Goal: Obtain resource: Obtain resource

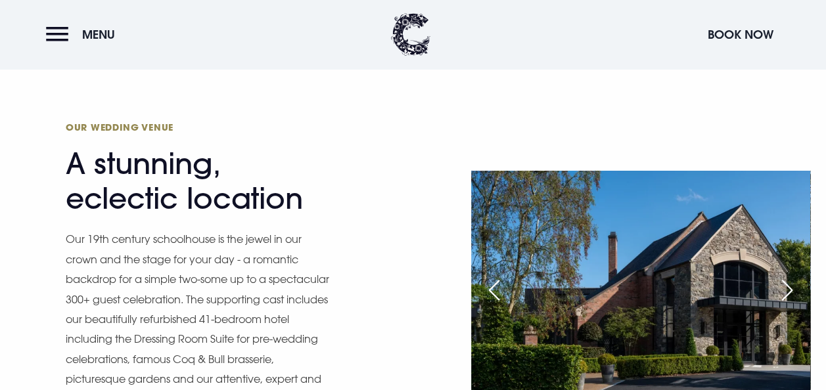
scroll to position [1238, 0]
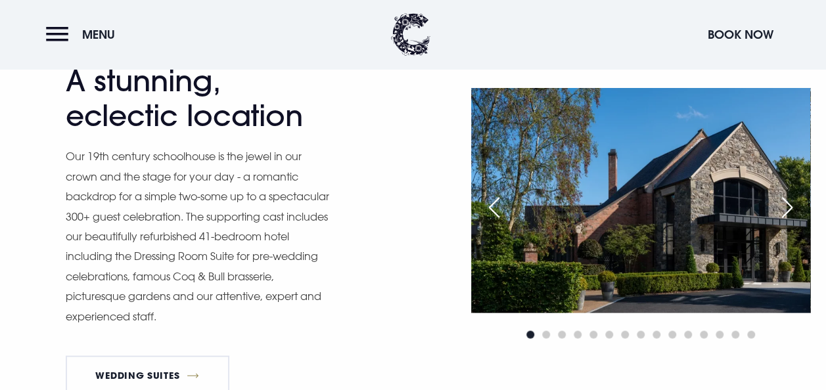
click at [791, 209] on div "Next slide" at bounding box center [786, 207] width 33 height 29
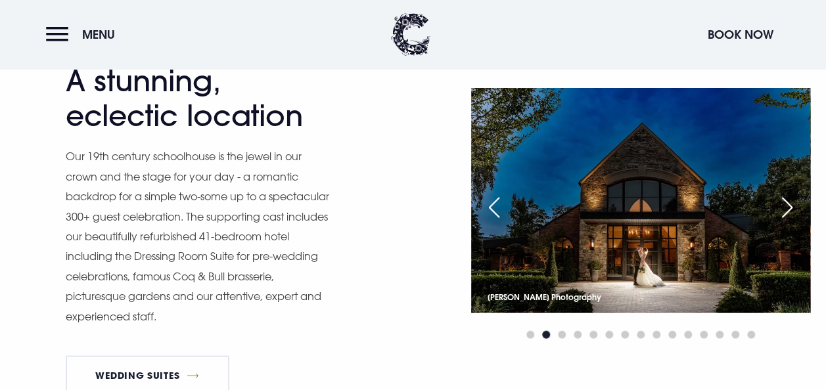
click at [791, 209] on div "Next slide" at bounding box center [786, 207] width 33 height 29
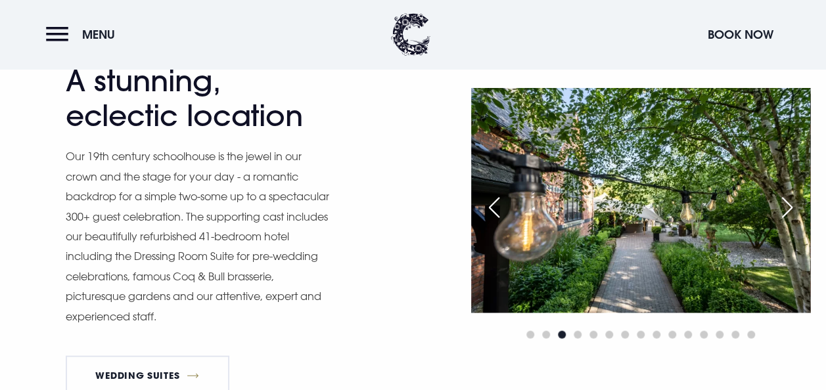
click at [791, 209] on div "Next slide" at bounding box center [786, 207] width 33 height 29
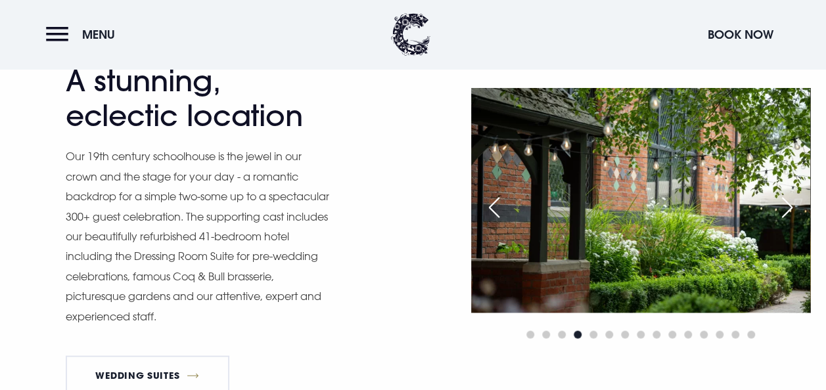
click at [791, 209] on div "Next slide" at bounding box center [786, 207] width 33 height 29
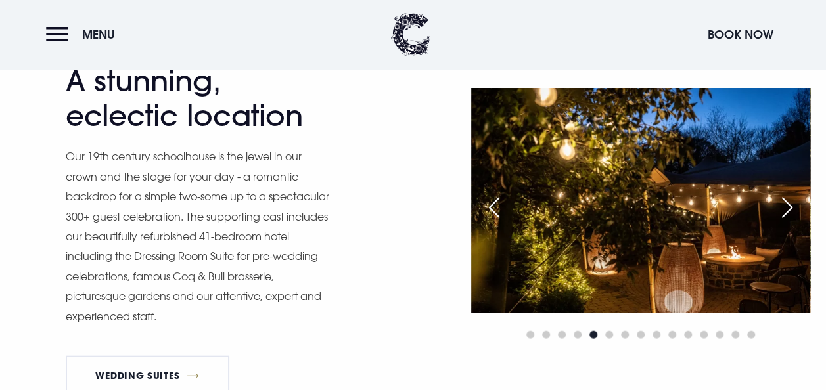
click at [791, 209] on div "Next slide" at bounding box center [786, 207] width 33 height 29
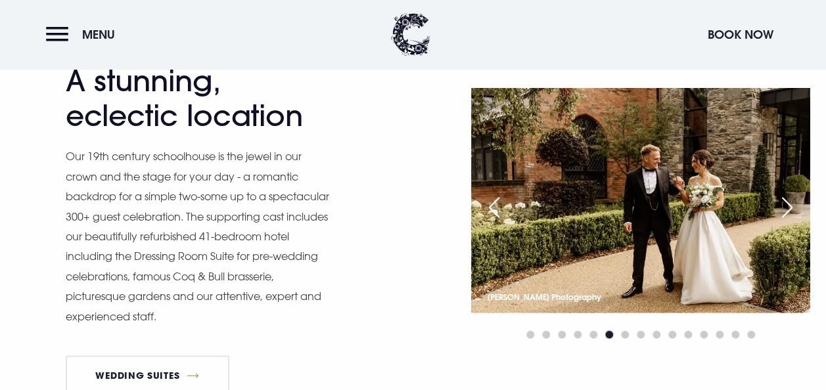
click at [791, 209] on div "Next slide" at bounding box center [786, 207] width 33 height 29
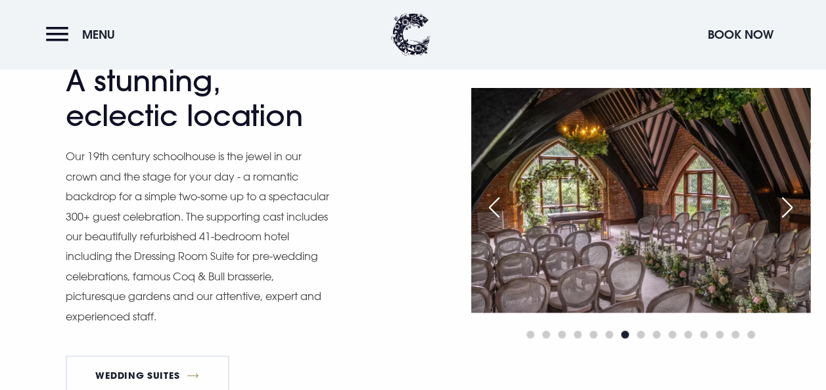
click at [791, 209] on div "Next slide" at bounding box center [786, 207] width 33 height 29
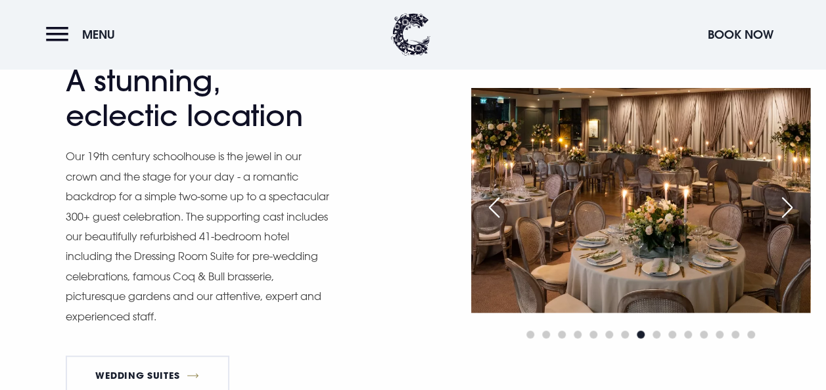
click at [791, 209] on div "Next slide" at bounding box center [786, 207] width 33 height 29
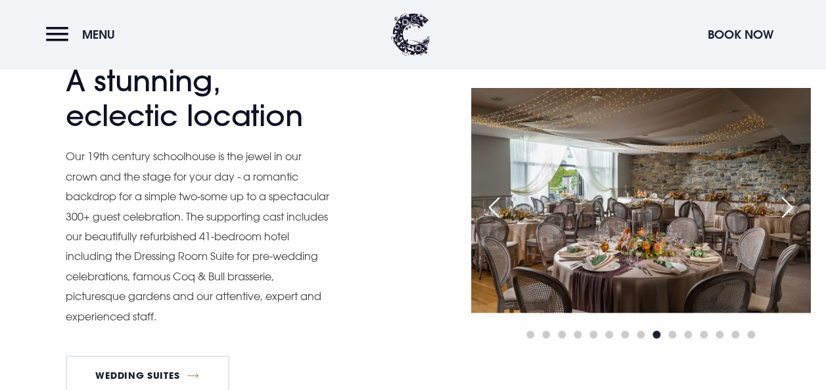
click at [791, 209] on div "Next slide" at bounding box center [786, 207] width 33 height 29
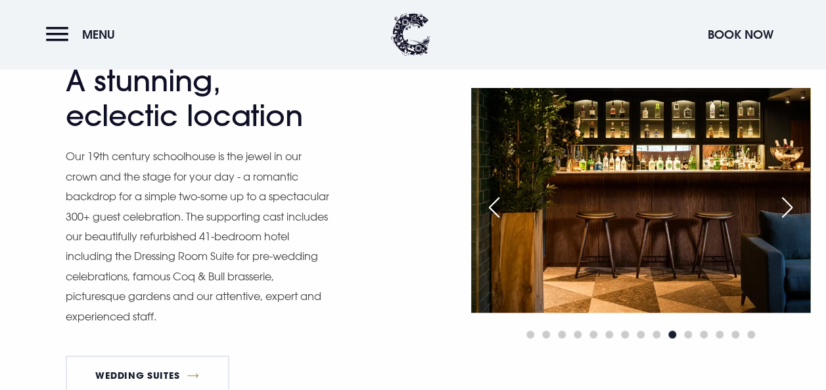
click at [791, 209] on div "Next slide" at bounding box center [786, 207] width 33 height 29
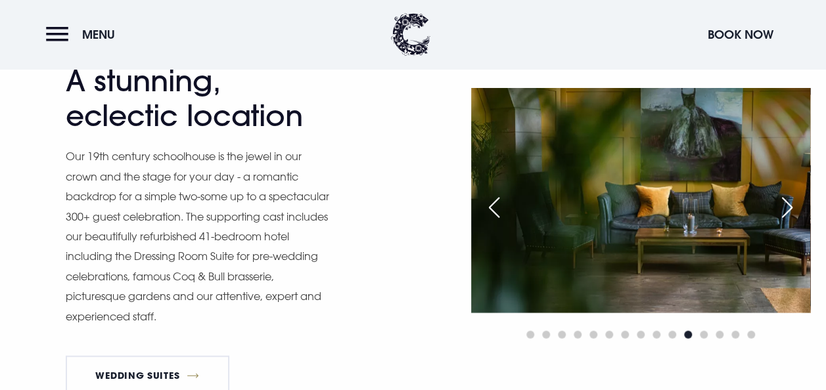
click at [791, 209] on div "Next slide" at bounding box center [786, 207] width 33 height 29
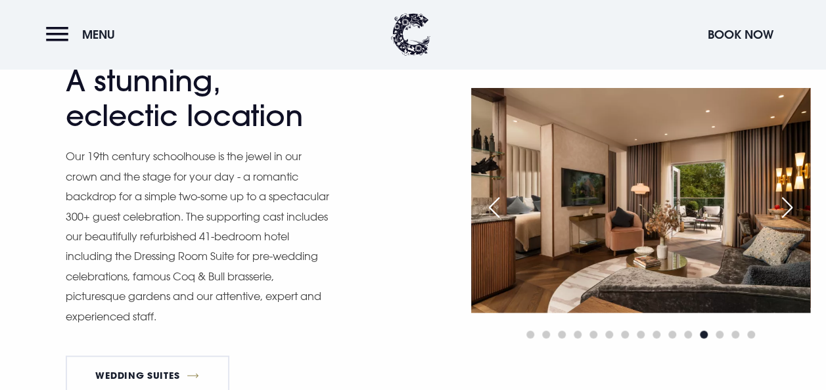
click at [791, 209] on div "Next slide" at bounding box center [786, 207] width 33 height 29
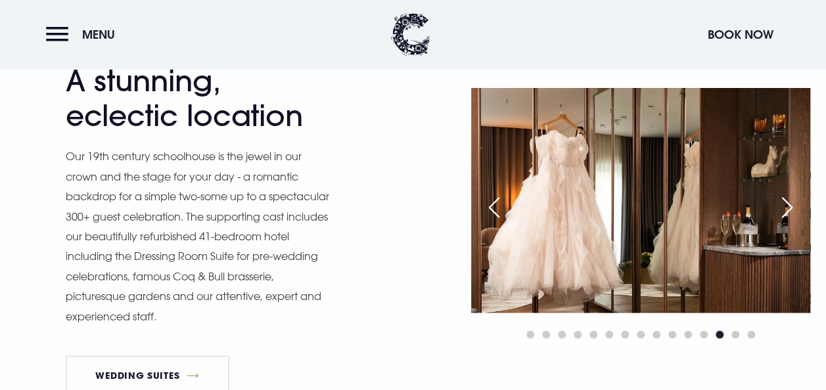
click at [791, 209] on div "Next slide" at bounding box center [786, 207] width 33 height 29
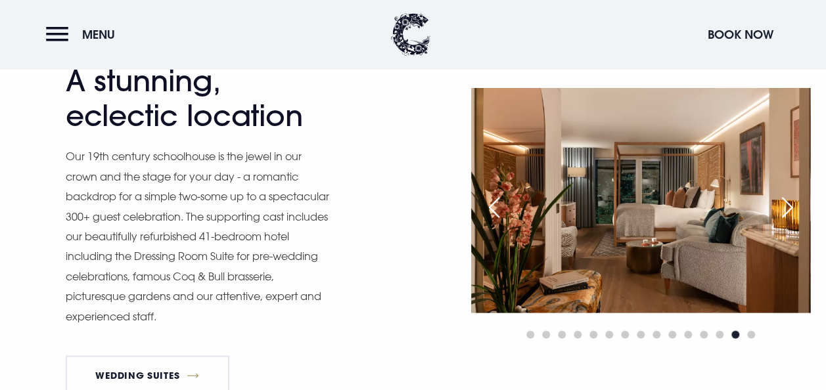
click at [791, 209] on div "Next slide" at bounding box center [786, 207] width 33 height 29
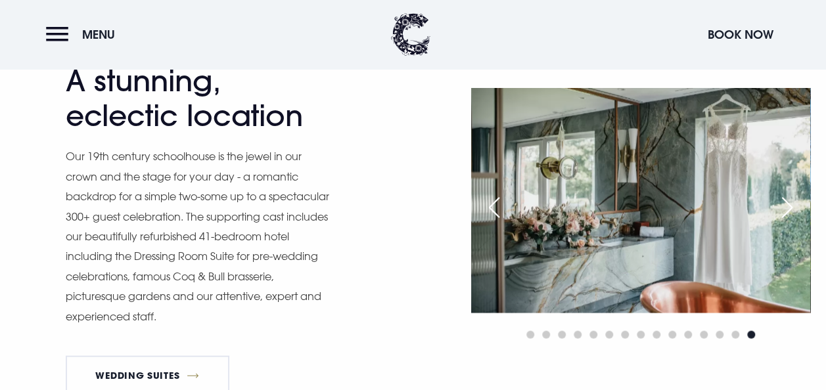
click at [791, 209] on div "Next slide" at bounding box center [786, 207] width 33 height 29
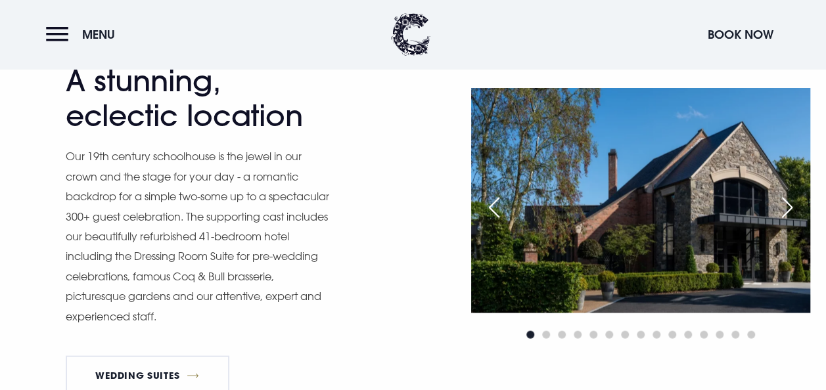
click at [791, 209] on div "Next slide" at bounding box center [786, 207] width 33 height 29
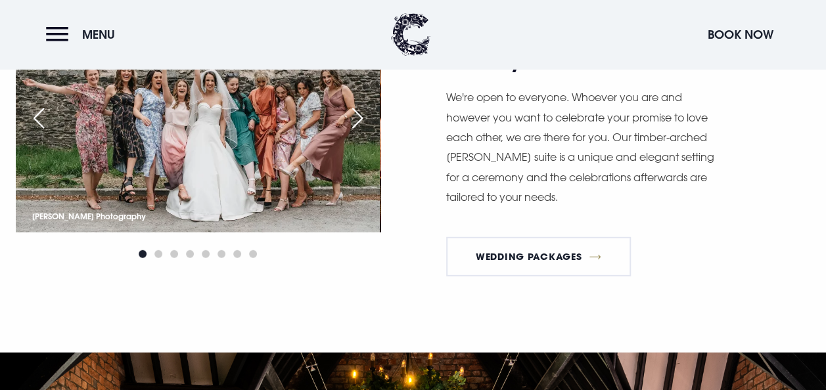
scroll to position [1741, 0]
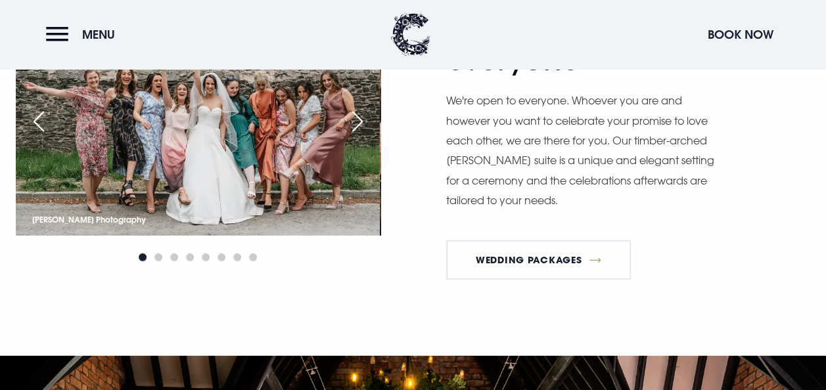
click at [356, 119] on div "Next slide" at bounding box center [357, 121] width 33 height 29
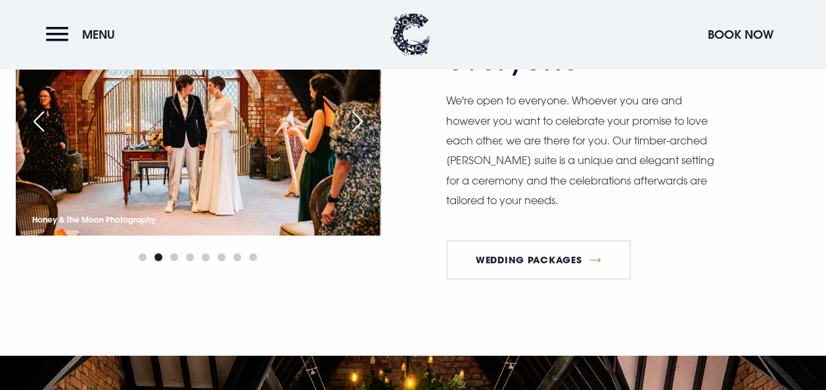
scroll to position [1651, 0]
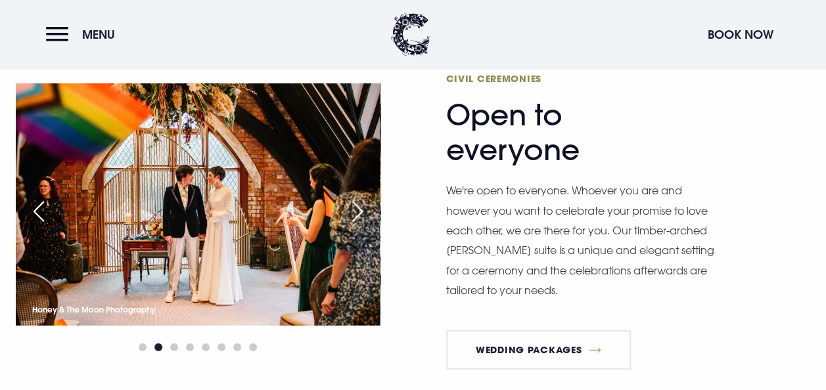
click at [364, 218] on div "Next slide" at bounding box center [357, 211] width 33 height 29
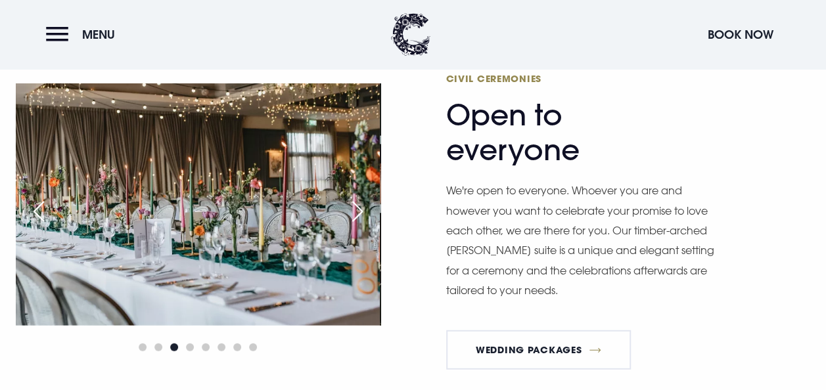
click at [364, 218] on div "Next slide" at bounding box center [357, 211] width 33 height 29
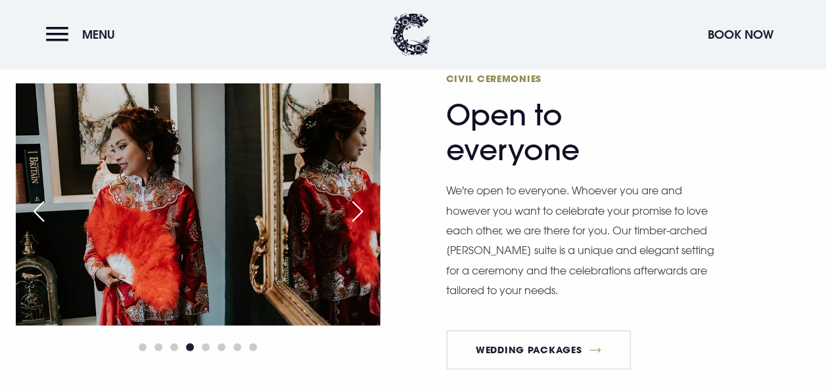
click at [365, 218] on div "Next slide" at bounding box center [357, 211] width 33 height 29
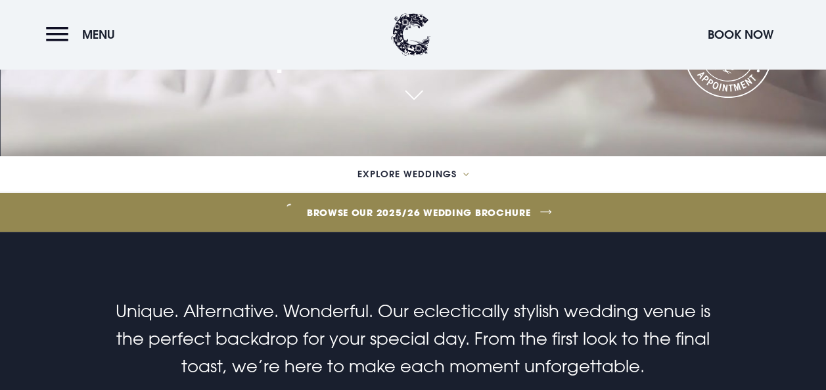
scroll to position [328, 0]
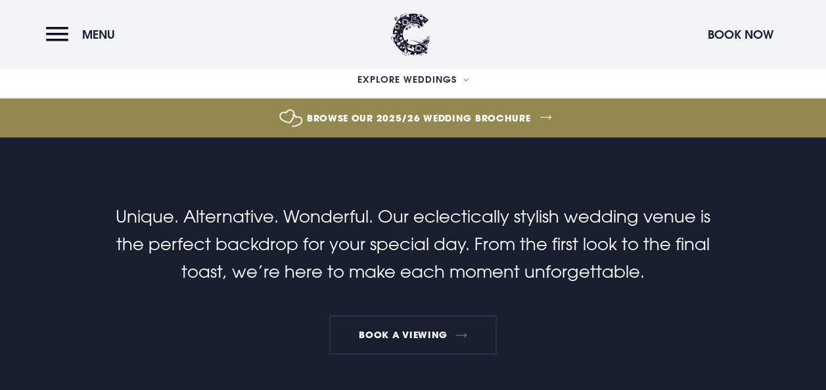
click at [535, 114] on link "Browse our 2025/26 wedding brochure" at bounding box center [418, 117] width 1875 height 49
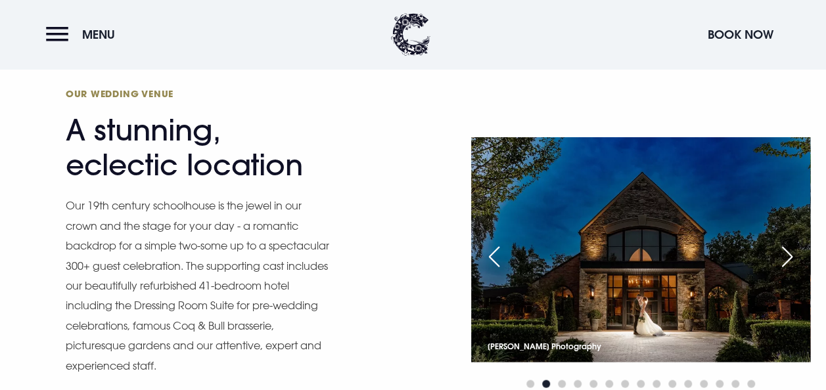
scroll to position [1186, 0]
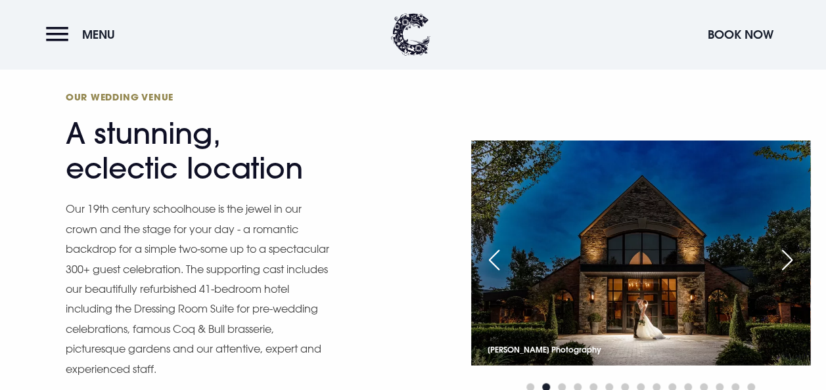
click at [789, 257] on div "Next slide" at bounding box center [786, 259] width 33 height 29
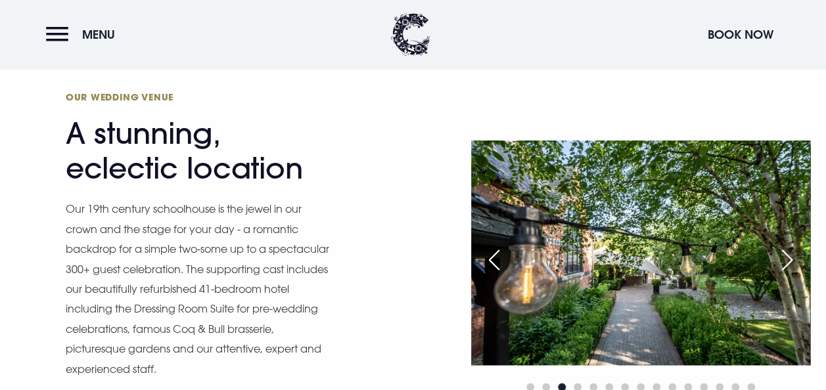
click at [789, 257] on div "Next slide" at bounding box center [786, 259] width 33 height 29
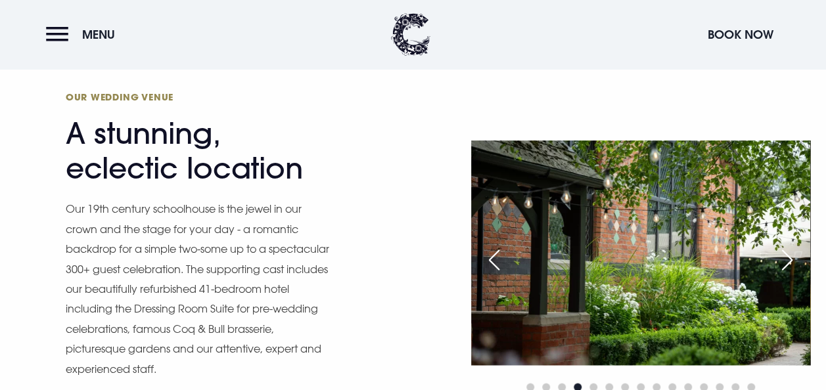
click at [789, 257] on div "Next slide" at bounding box center [786, 259] width 33 height 29
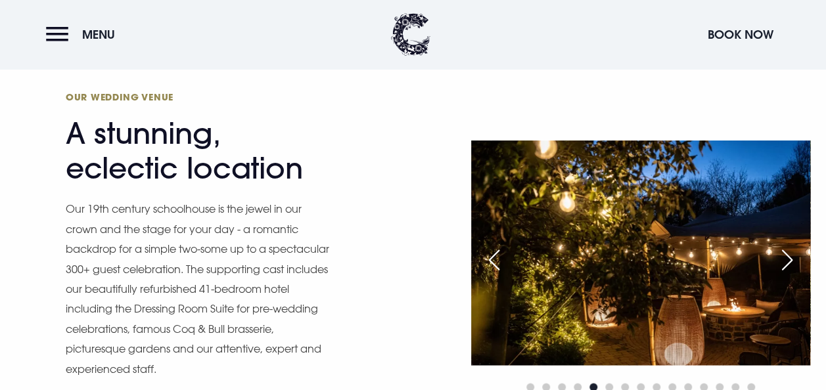
click at [789, 257] on div "Next slide" at bounding box center [786, 259] width 33 height 29
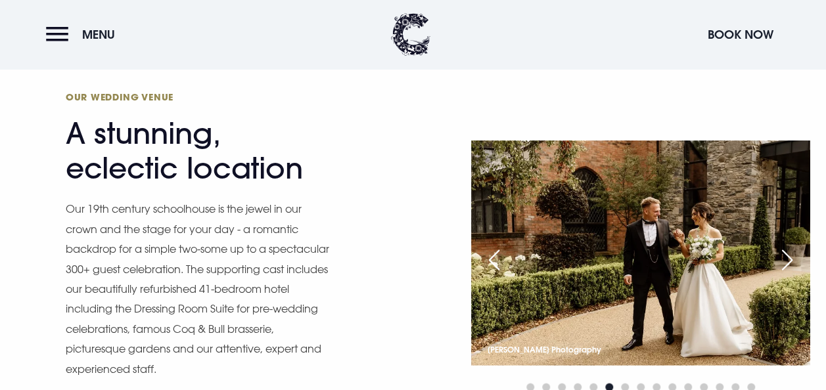
click at [789, 257] on div "Next slide" at bounding box center [786, 259] width 33 height 29
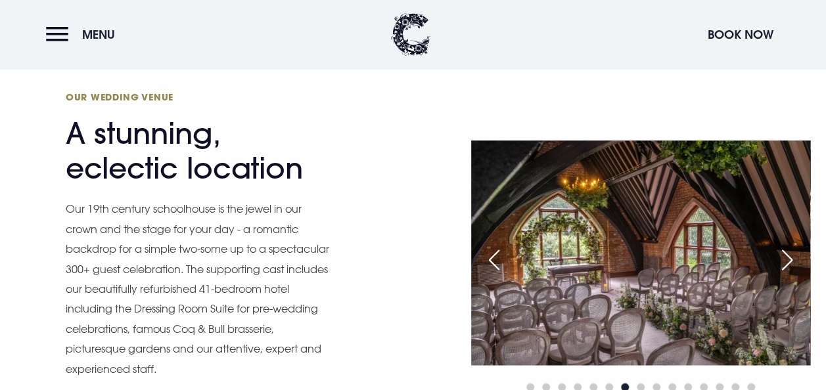
click at [789, 257] on div "Next slide" at bounding box center [786, 259] width 33 height 29
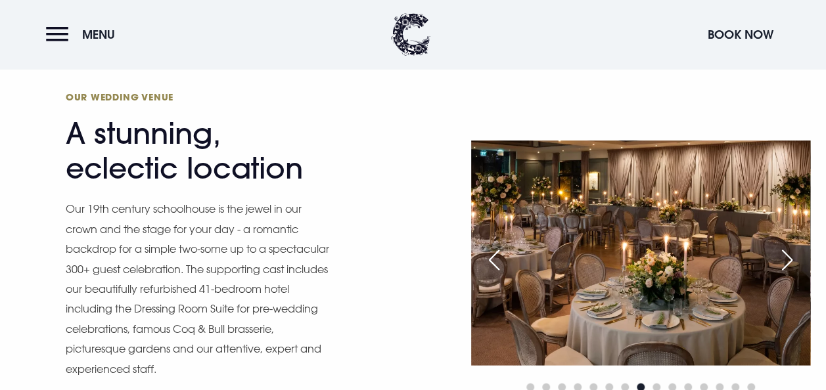
click at [789, 257] on div "Next slide" at bounding box center [786, 259] width 33 height 29
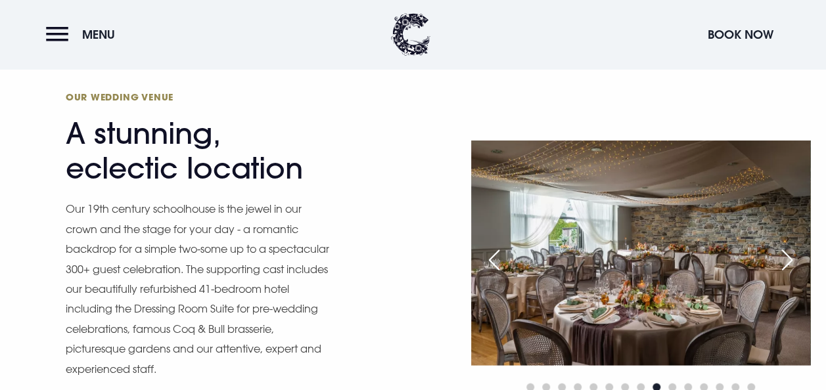
click at [789, 257] on div "Next slide" at bounding box center [786, 259] width 33 height 29
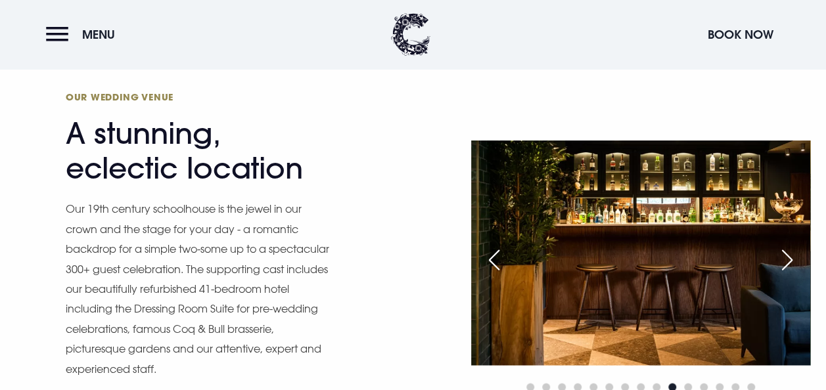
click at [789, 257] on div "Next slide" at bounding box center [786, 259] width 33 height 29
